Goal: Complete application form

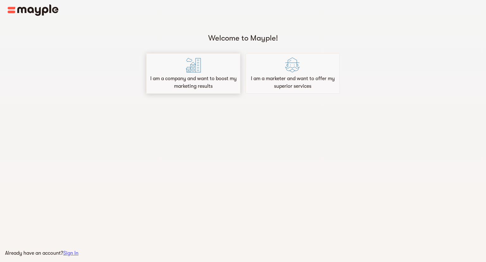
click at [186, 65] on img at bounding box center [193, 64] width 15 height 15
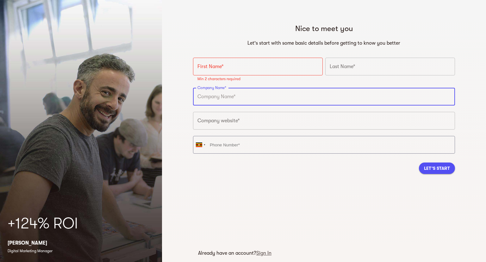
click at [246, 91] on input "text" at bounding box center [324, 97] width 262 height 18
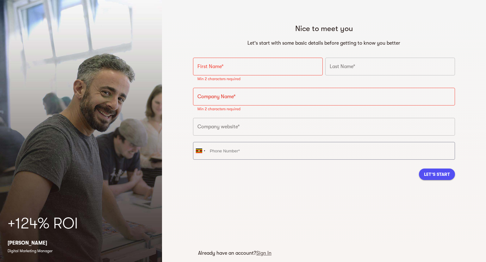
drag, startPoint x: 107, startPoint y: 32, endPoint x: 116, endPoint y: 31, distance: 8.9
click at [111, 35] on div "+124% ROI [PERSON_NAME] Digital Marketing Manager" at bounding box center [81, 131] width 162 height 262
